Goal: Task Accomplishment & Management: Use online tool/utility

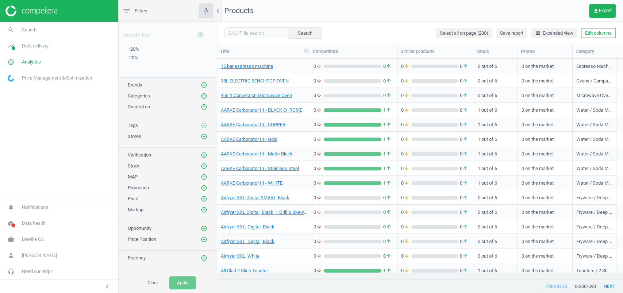
scroll to position [0, 155]
click at [593, 33] on button "Edit columns" at bounding box center [598, 33] width 35 height 10
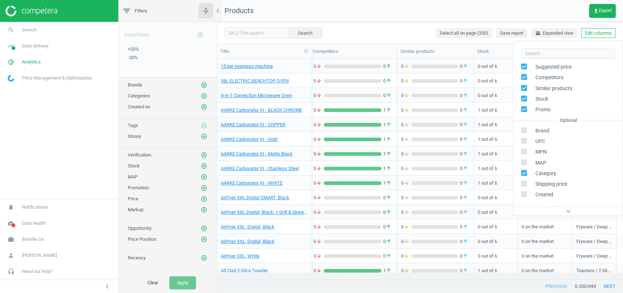
scroll to position [53, 0]
click at [524, 130] on input "checkbox" at bounding box center [523, 128] width 5 height 5
checkbox input "true"
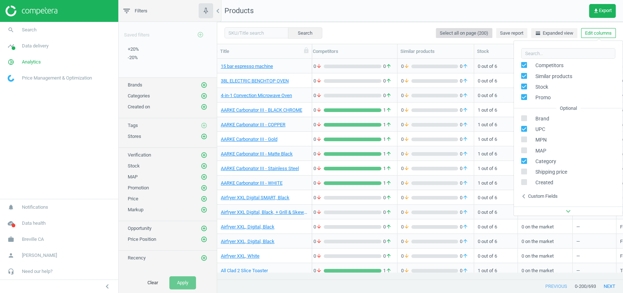
click at [436, 28] on button "Select all on page (200)" at bounding box center [464, 33] width 57 height 10
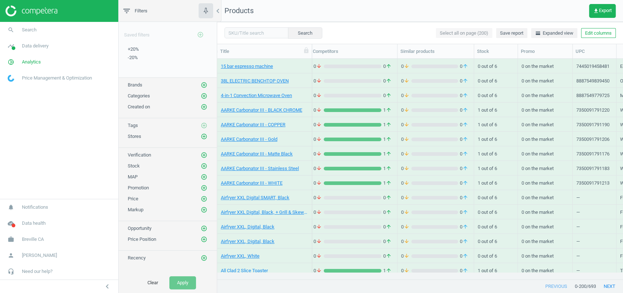
click at [504, 128] on div "1 out of 6" at bounding box center [496, 124] width 36 height 13
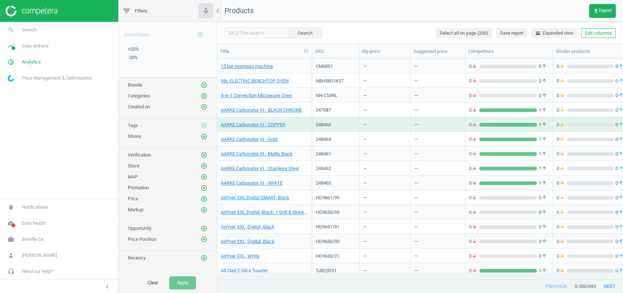
scroll to position [0, 0]
click at [268, 67] on link "15 bar espresso machine" at bounding box center [247, 66] width 52 height 7
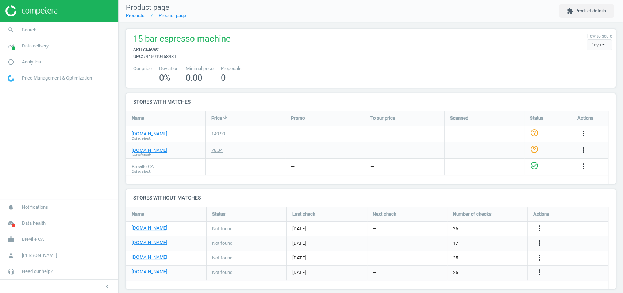
scroll to position [52, 0]
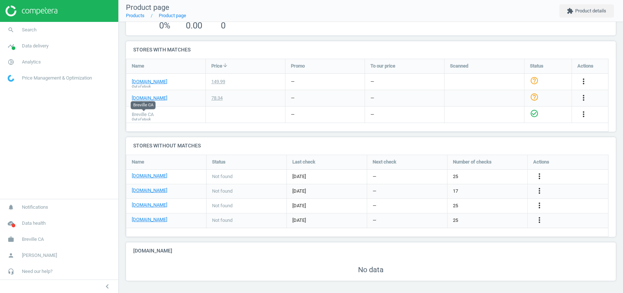
click at [151, 112] on span "Breville CA" at bounding box center [143, 114] width 22 height 7
click at [155, 204] on link "[DOMAIN_NAME]" at bounding box center [149, 205] width 35 height 7
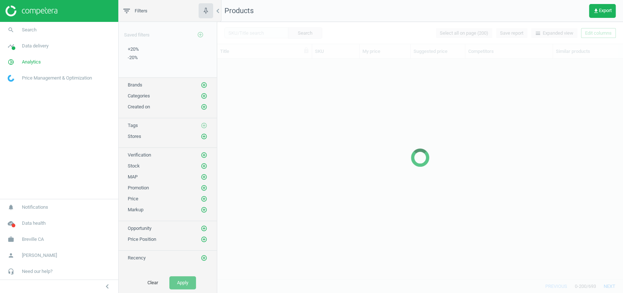
scroll to position [206, 398]
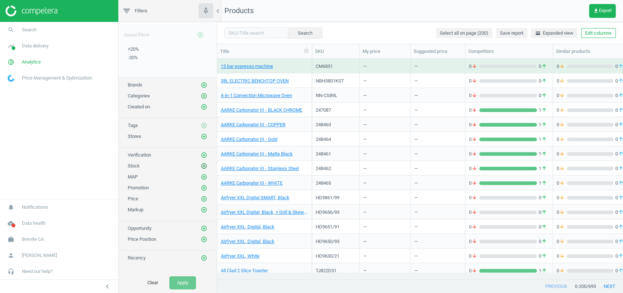
click at [203, 164] on icon "add_circle_outline" at bounding box center [204, 166] width 7 height 7
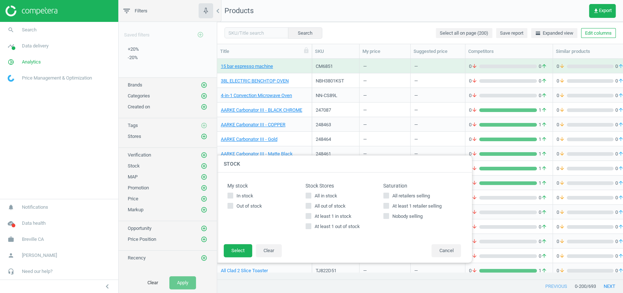
click at [241, 195] on span "In stock" at bounding box center [245, 196] width 20 height 7
click at [233, 195] on input "In stock" at bounding box center [230, 195] width 5 height 5
checkbox input "true"
click at [242, 255] on button "Select" at bounding box center [238, 250] width 28 height 13
click at [242, 251] on div "Airfryer XXL, White" at bounding box center [264, 255] width 87 height 13
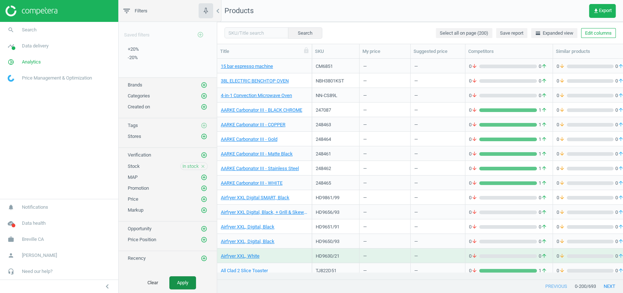
click at [189, 280] on button "Apply" at bounding box center [182, 282] width 27 height 13
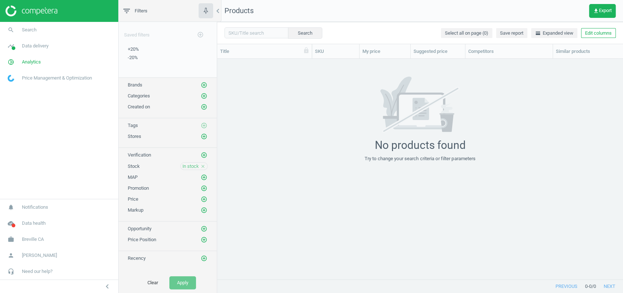
click at [204, 164] on icon "close" at bounding box center [202, 166] width 5 height 5
click at [187, 279] on button "Apply" at bounding box center [182, 282] width 27 height 13
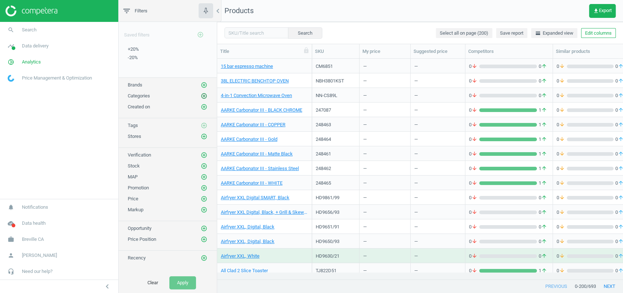
click at [206, 95] on icon "add_circle_outline" at bounding box center [204, 96] width 7 height 7
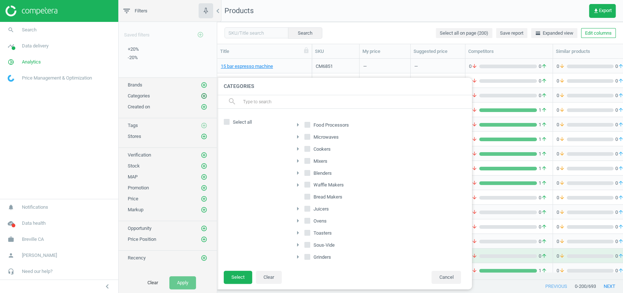
click at [206, 95] on icon "add_circle_outline" at bounding box center [204, 96] width 7 height 7
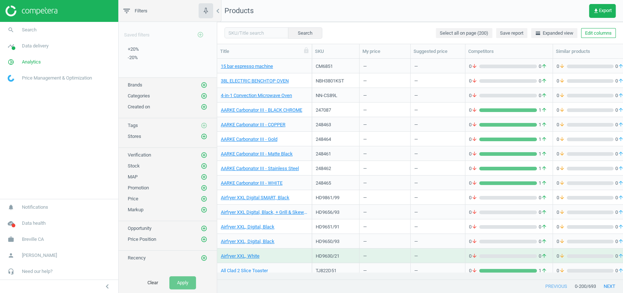
click at [376, 81] on div "—" at bounding box center [384, 80] width 43 height 13
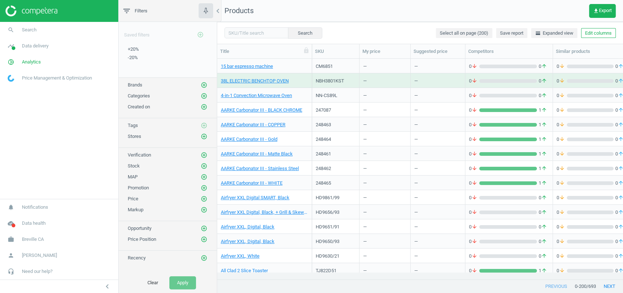
click at [376, 81] on div "—" at bounding box center [384, 80] width 43 height 13
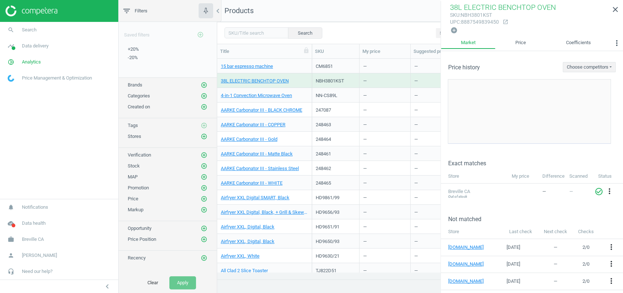
click at [377, 96] on div "—" at bounding box center [384, 95] width 43 height 13
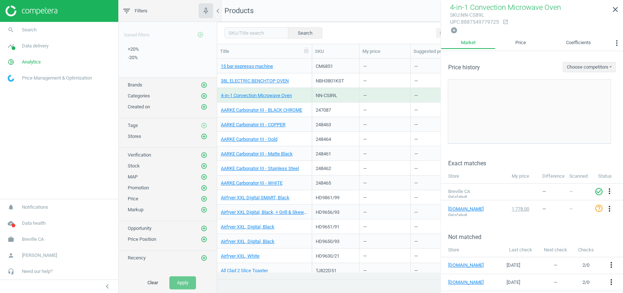
click at [375, 112] on div "—" at bounding box center [384, 109] width 43 height 13
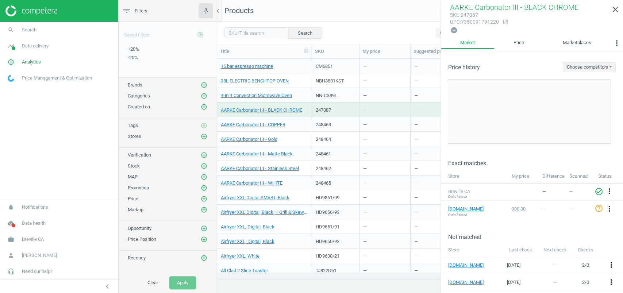
click at [375, 126] on div "—" at bounding box center [384, 124] width 43 height 13
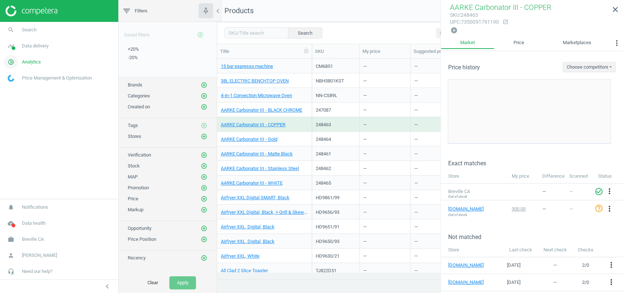
click at [31, 61] on span "Analytics" at bounding box center [31, 62] width 19 height 7
click at [30, 46] on span "Data delivery" at bounding box center [35, 46] width 27 height 7
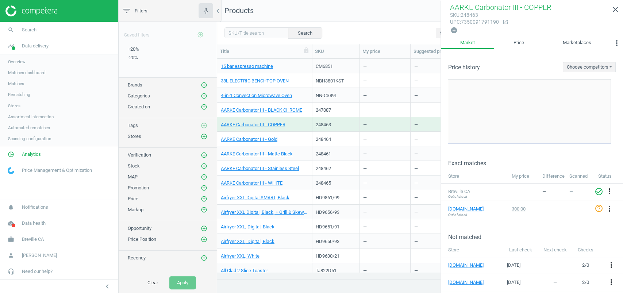
click at [23, 81] on span "Matches" at bounding box center [16, 84] width 16 height 6
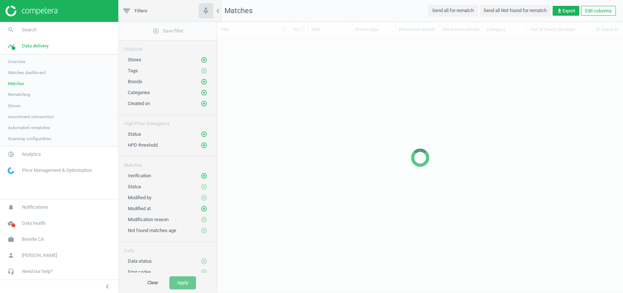
scroll to position [228, 398]
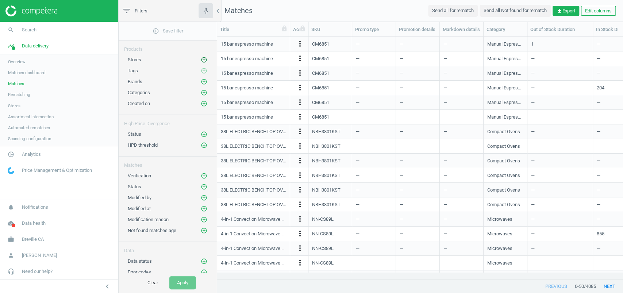
click at [204, 57] on icon "add_circle_outline" at bounding box center [204, 60] width 7 height 7
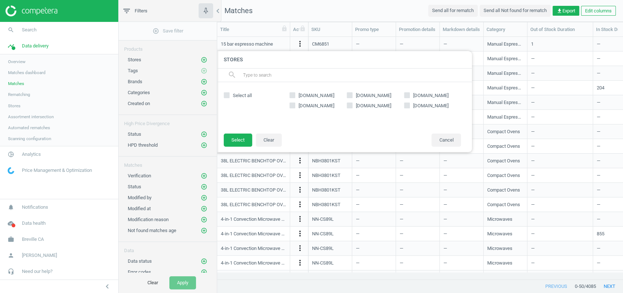
click at [362, 106] on span "[DOMAIN_NAME]" at bounding box center [373, 106] width 38 height 7
click at [352, 106] on input "[DOMAIN_NAME]" at bounding box center [349, 105] width 5 height 5
checkbox input "true"
click at [244, 134] on button "Select" at bounding box center [238, 140] width 28 height 13
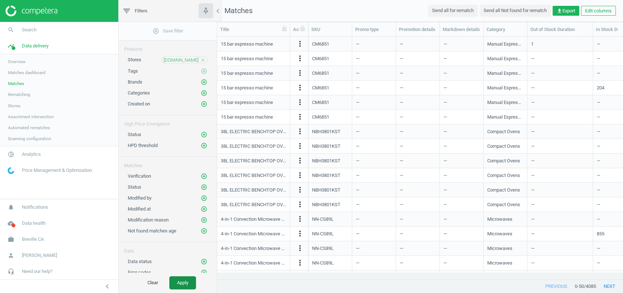
click at [183, 289] on button "Apply" at bounding box center [182, 282] width 27 height 13
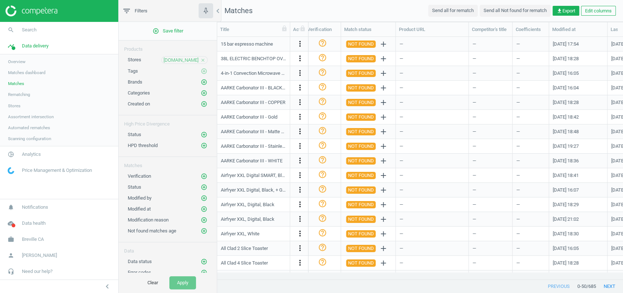
scroll to position [0, 814]
click at [204, 184] on icon "add_circle_outline" at bounding box center [204, 187] width 7 height 7
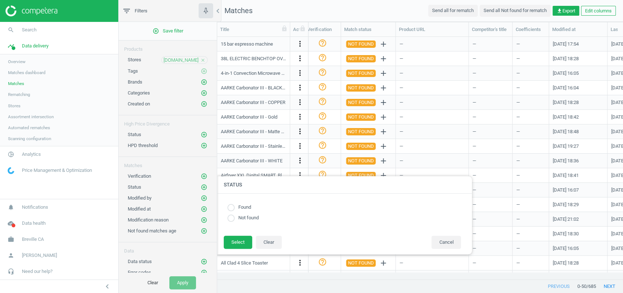
click at [240, 206] on label "Found" at bounding box center [243, 207] width 16 height 7
click at [231, 208] on input "radio" at bounding box center [230, 207] width 7 height 7
radio input "true"
click at [233, 240] on button "Select" at bounding box center [238, 242] width 28 height 13
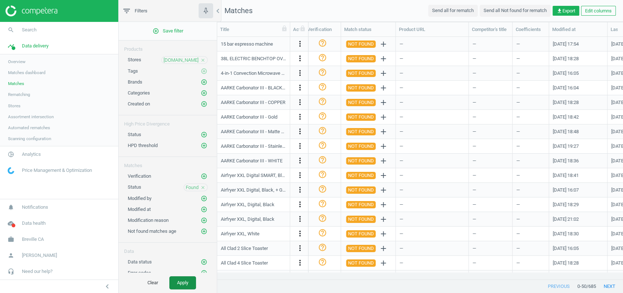
click at [185, 283] on button "Apply" at bounding box center [182, 282] width 27 height 13
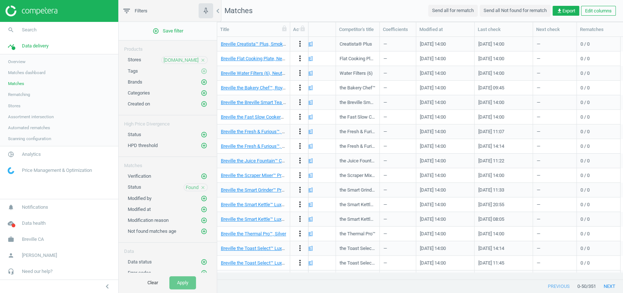
scroll to position [0, 946]
click at [590, 8] on button "Edit columns" at bounding box center [598, 11] width 35 height 10
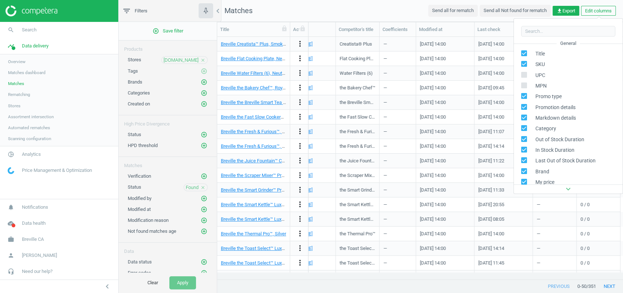
click at [525, 75] on input "checkbox" at bounding box center [523, 75] width 5 height 5
checkbox input "true"
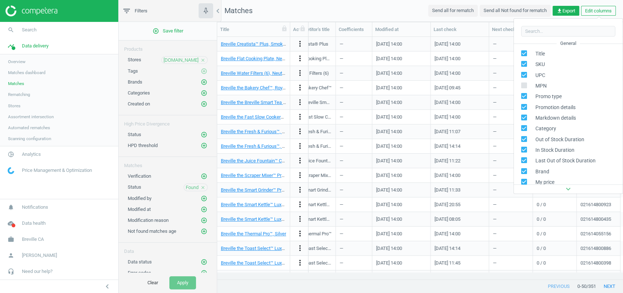
scroll to position [0, 990]
click at [505, 150] on div "—" at bounding box center [511, 146] width 36 height 13
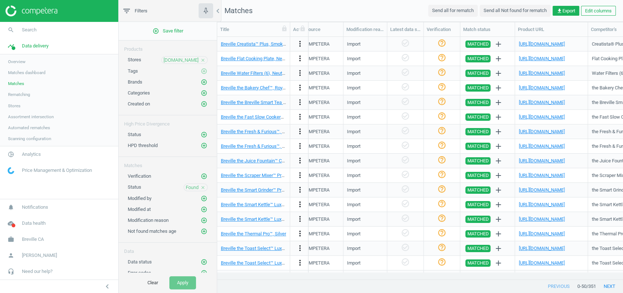
scroll to position [0, 695]
click at [533, 44] on link "[URL][DOMAIN_NAME]" at bounding box center [541, 43] width 46 height 5
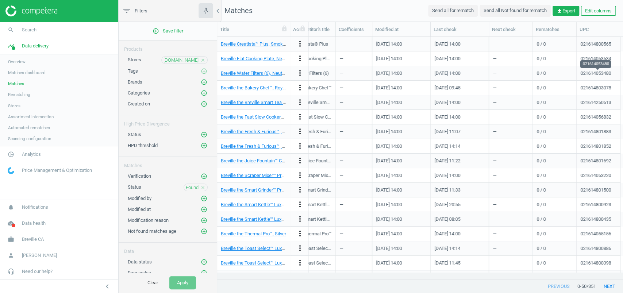
scroll to position [0, 990]
click at [586, 46] on div "021614800565" at bounding box center [595, 44] width 31 height 7
copy div "021614800565"
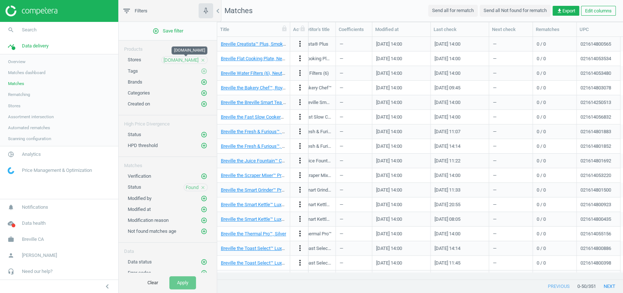
click at [175, 58] on span "[DOMAIN_NAME]" at bounding box center [180, 60] width 35 height 7
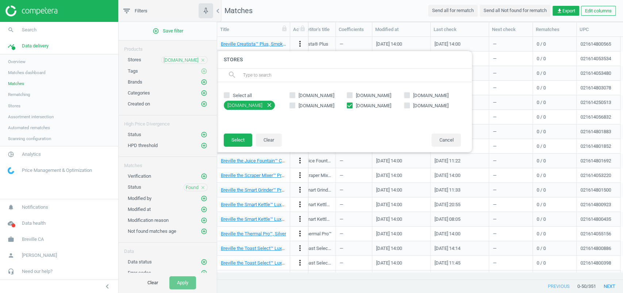
click at [404, 107] on input "[DOMAIN_NAME]" at bounding box center [406, 105] width 5 height 5
checkbox input "true"
click at [349, 105] on input "[DOMAIN_NAME]" at bounding box center [349, 105] width 5 height 5
checkbox input "false"
click at [245, 138] on button "Select" at bounding box center [238, 140] width 28 height 13
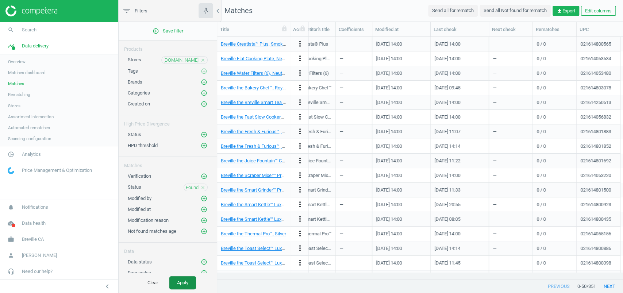
click at [189, 287] on button "Apply" at bounding box center [182, 282] width 27 height 13
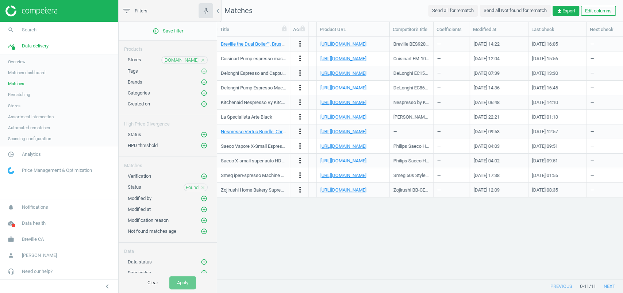
scroll to position [0, 884]
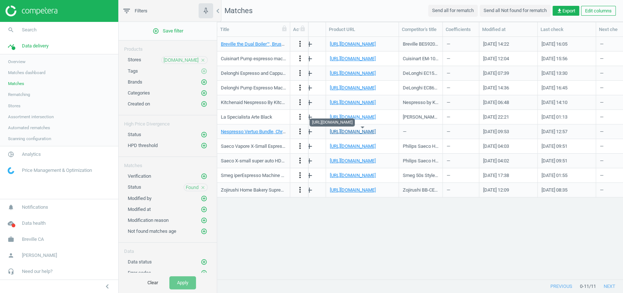
click at [368, 132] on link "[URL][DOMAIN_NAME]" at bounding box center [352, 131] width 46 height 5
click at [375, 75] on link "[URL][DOMAIN_NAME]" at bounding box center [352, 72] width 46 height 5
click at [179, 59] on span "[DOMAIN_NAME]" at bounding box center [180, 60] width 35 height 7
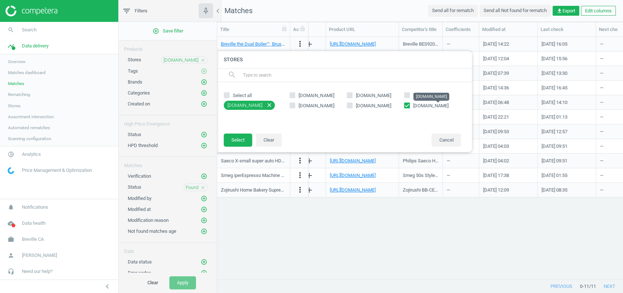
click at [417, 106] on span "[DOMAIN_NAME]" at bounding box center [430, 105] width 35 height 5
click at [409, 106] on input "[DOMAIN_NAME]" at bounding box center [406, 105] width 5 height 5
checkbox input "false"
click at [406, 96] on input "[DOMAIN_NAME]" at bounding box center [406, 95] width 5 height 5
checkbox input "true"
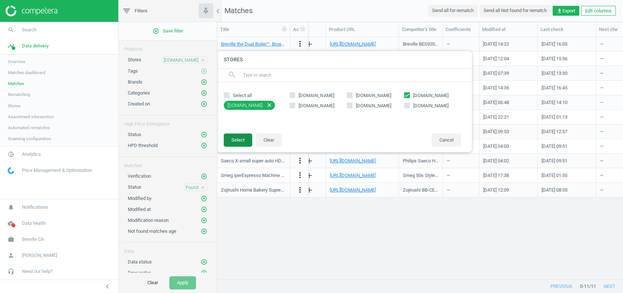
click at [240, 134] on button "Select" at bounding box center [238, 140] width 28 height 13
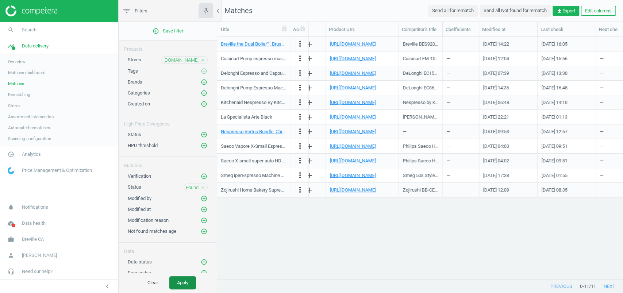
click at [177, 282] on button "Apply" at bounding box center [182, 282] width 27 height 13
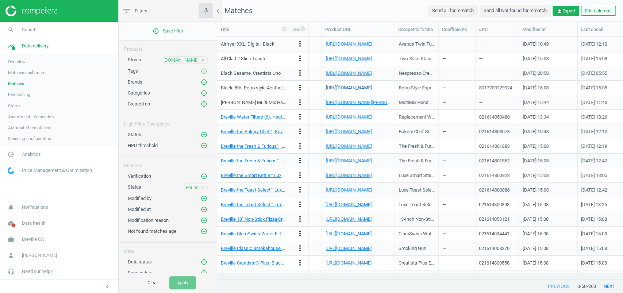
scroll to position [0, 888]
click at [364, 117] on link "[URL][DOMAIN_NAME]" at bounding box center [348, 116] width 46 height 5
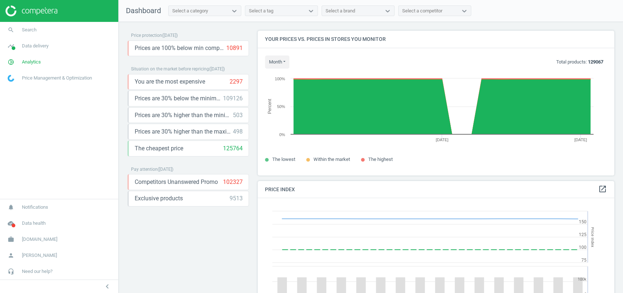
scroll to position [182, 364]
click at [14, 62] on icon "pie_chart_outlined" at bounding box center [11, 62] width 14 height 14
click at [25, 86] on span "Products" at bounding box center [16, 89] width 17 height 6
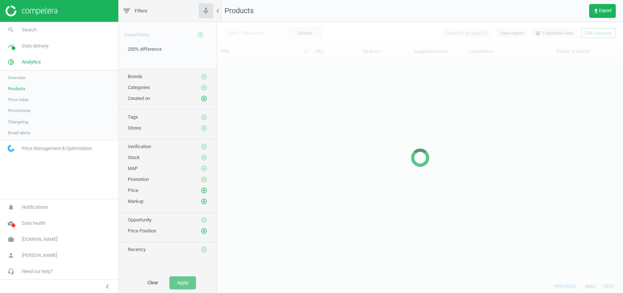
scroll to position [206, 398]
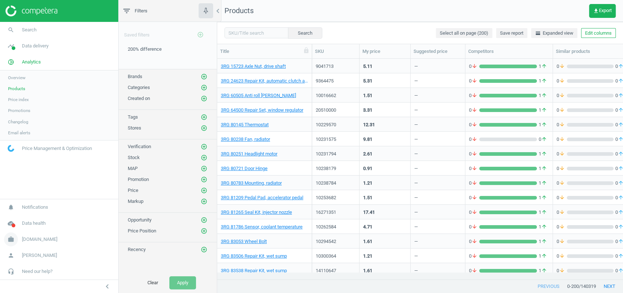
click at [40, 241] on span "autodoc.de" at bounding box center [39, 239] width 35 height 7
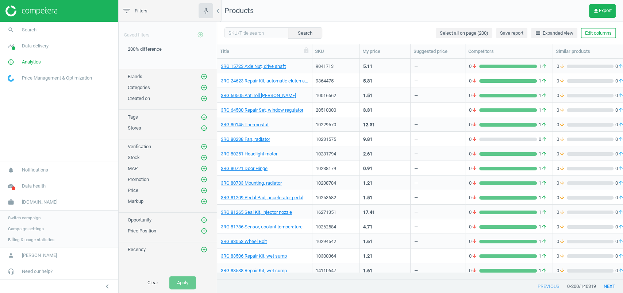
click at [30, 217] on span "Switch campaign" at bounding box center [24, 218] width 32 height 6
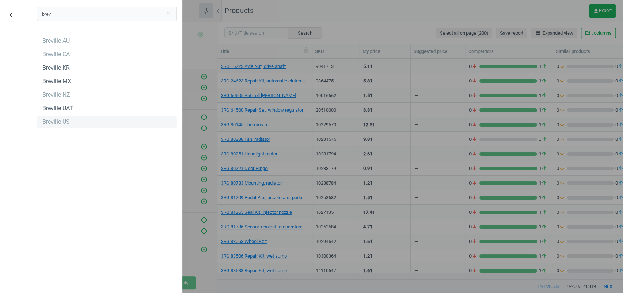
type input "brevi"
click at [68, 117] on div "Breville US" at bounding box center [107, 122] width 140 height 12
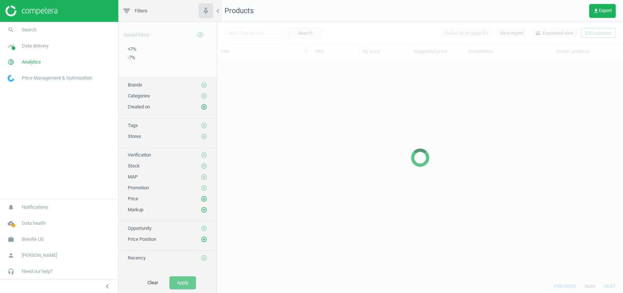
scroll to position [206, 398]
